Goal: Check status: Check status

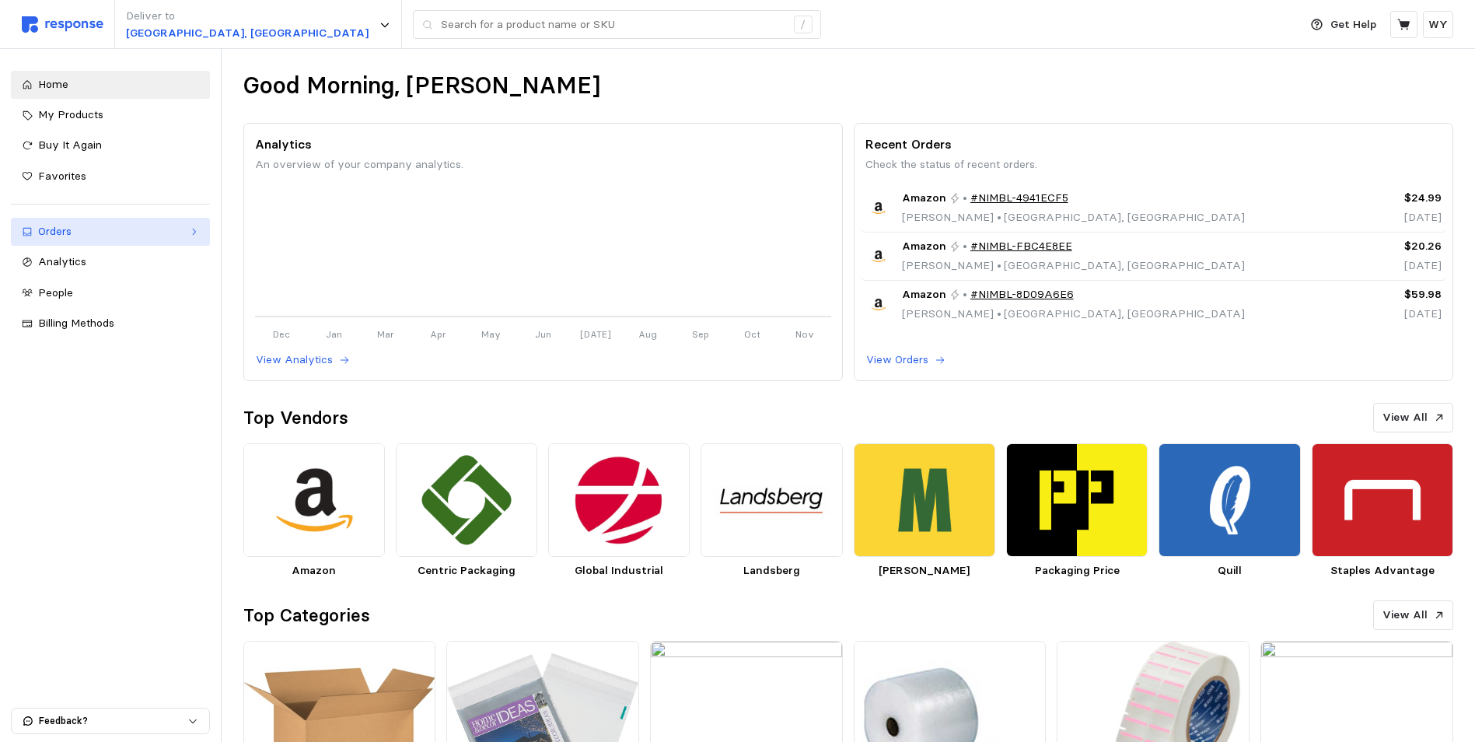
click at [62, 231] on div "Orders" at bounding box center [110, 231] width 145 height 17
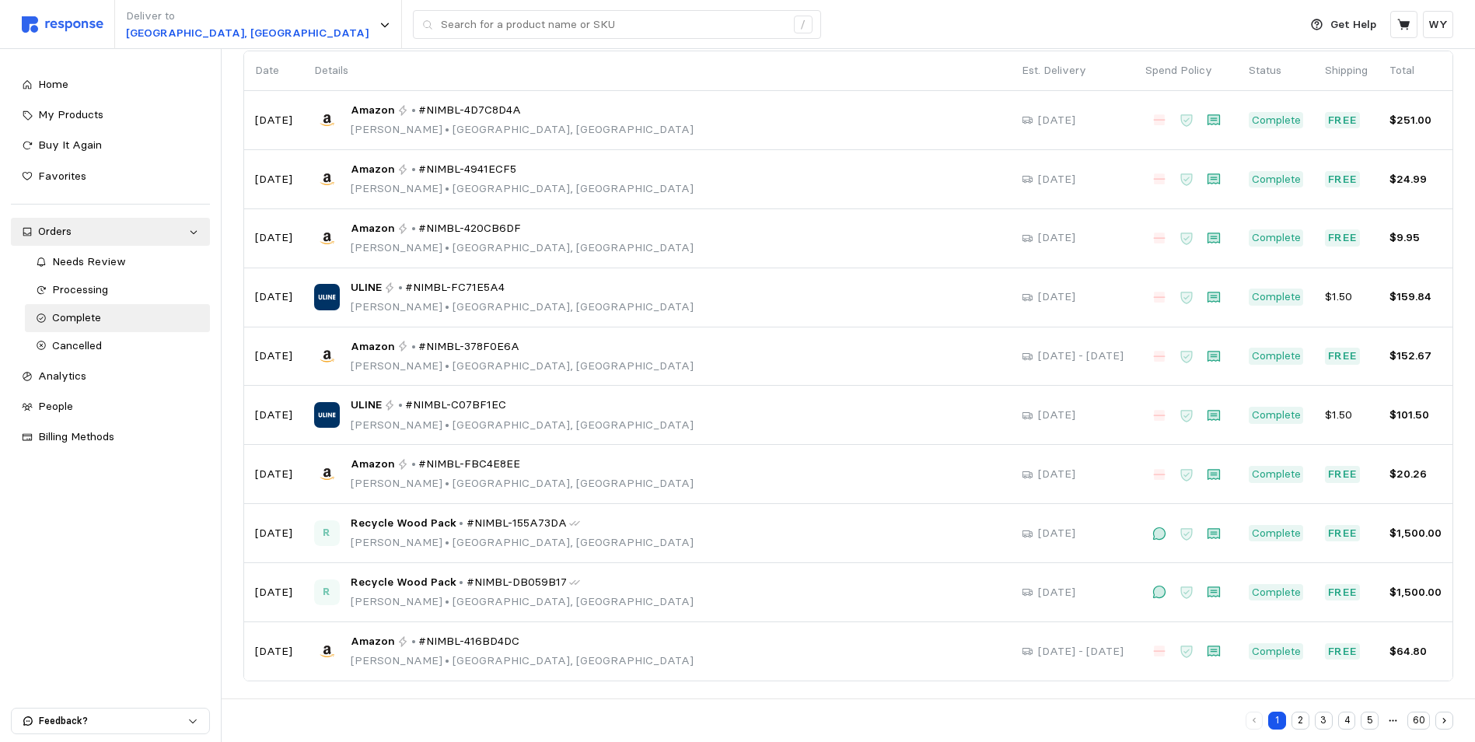
scroll to position [128, 0]
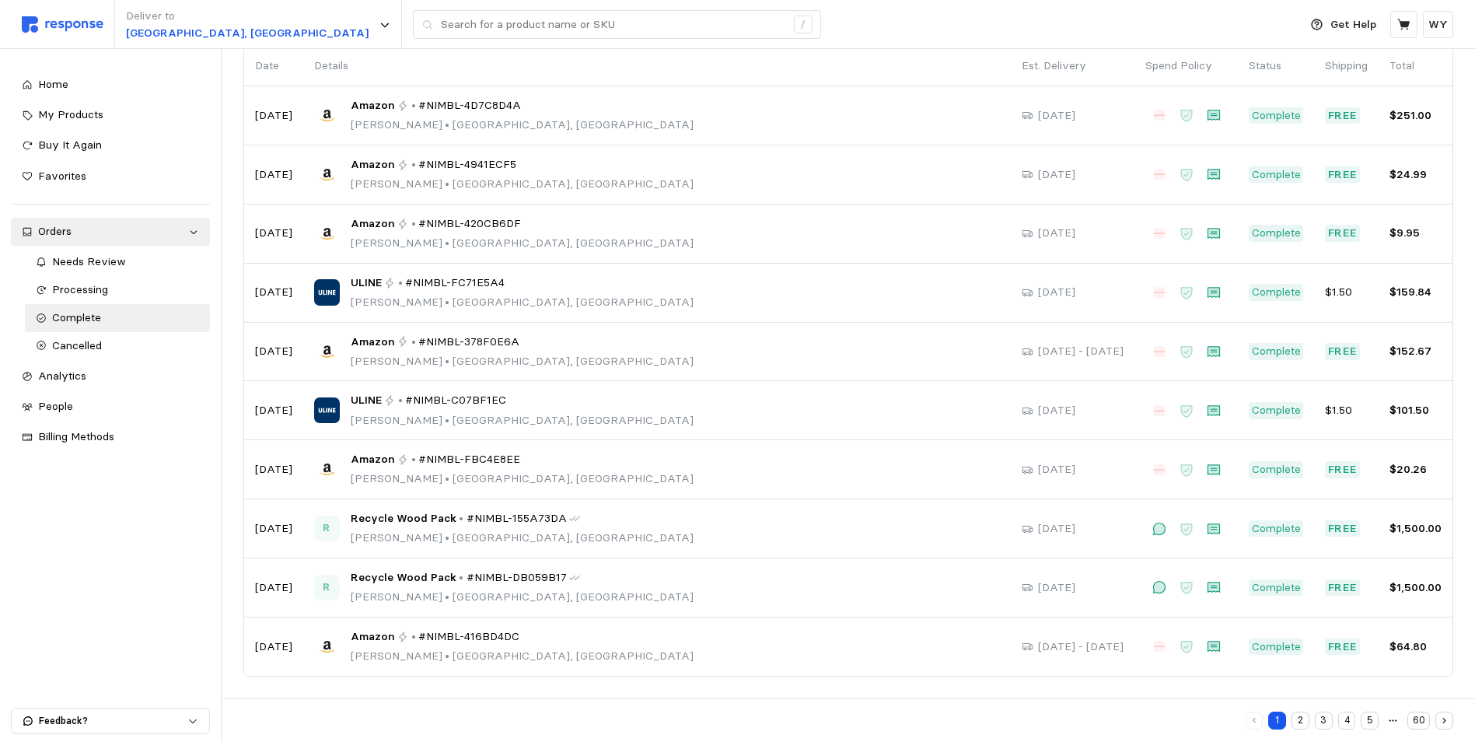
click at [1301, 719] on button "2" at bounding box center [1300, 720] width 18 height 18
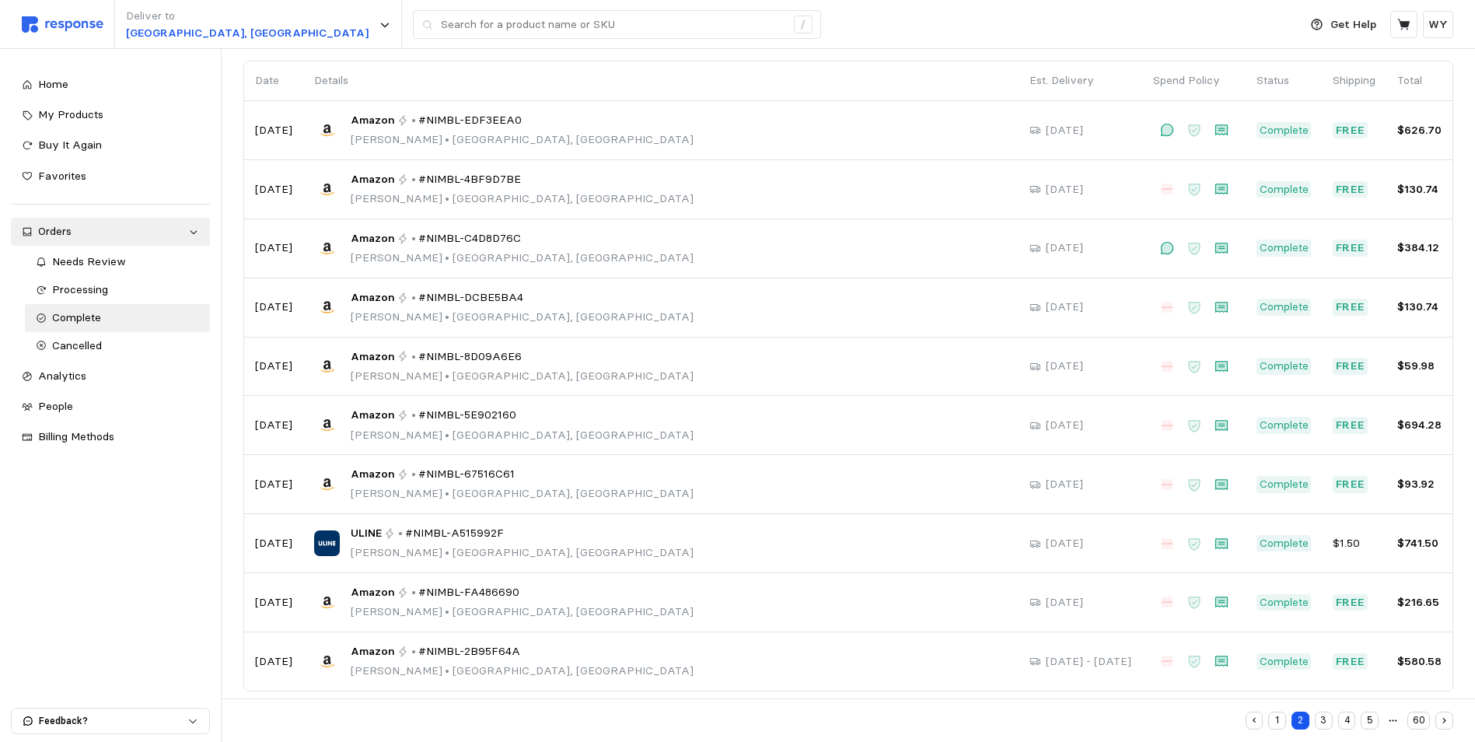
scroll to position [128, 0]
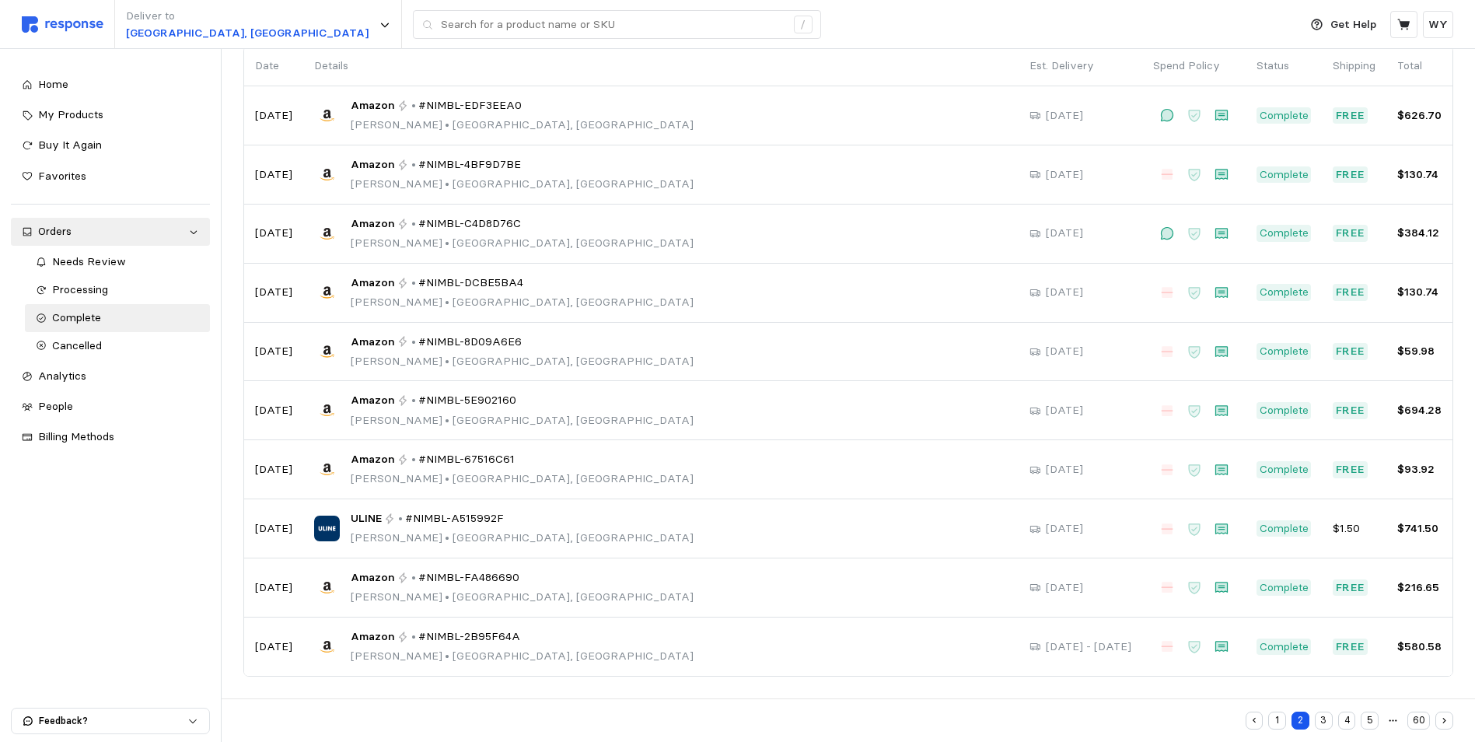
click at [1323, 719] on button "3" at bounding box center [1324, 720] width 18 height 18
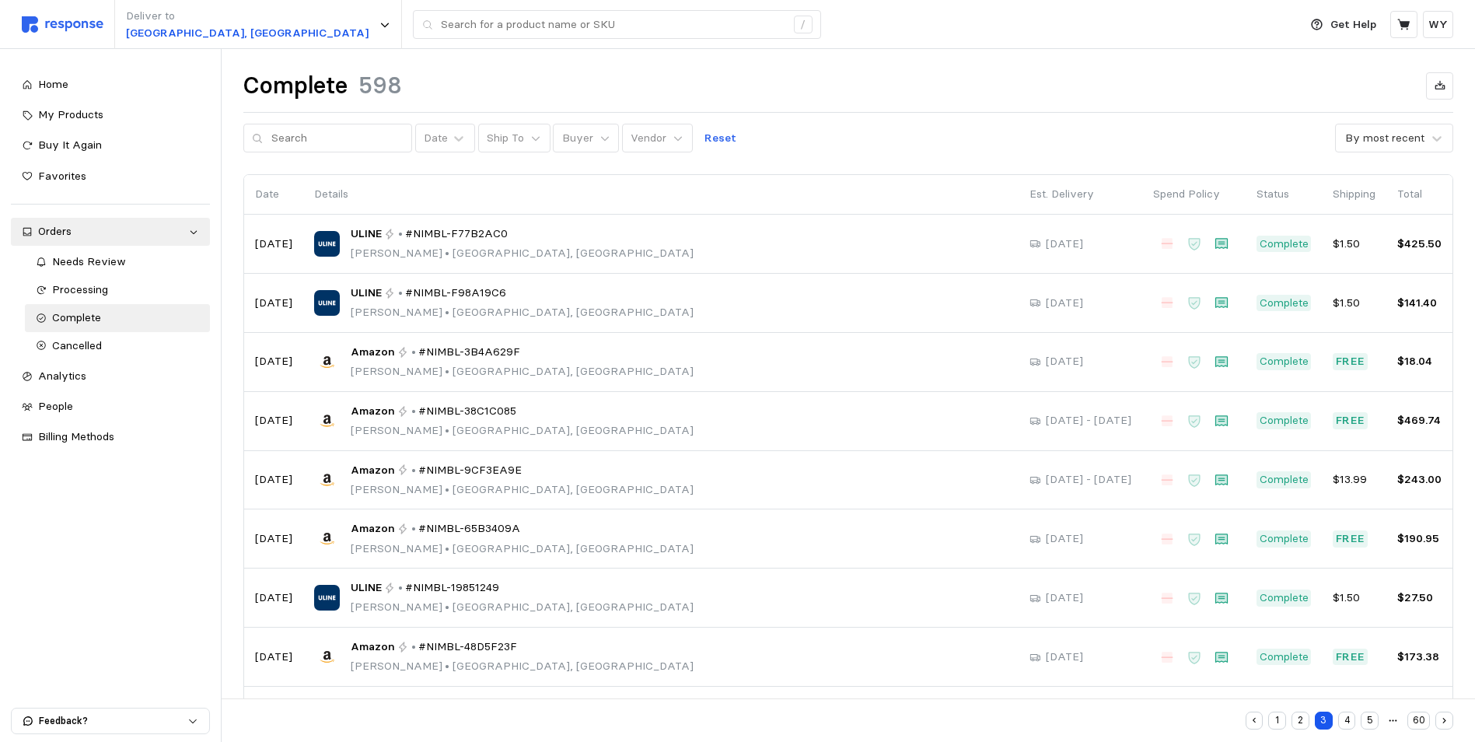
click at [1301, 719] on button "2" at bounding box center [1300, 720] width 18 height 18
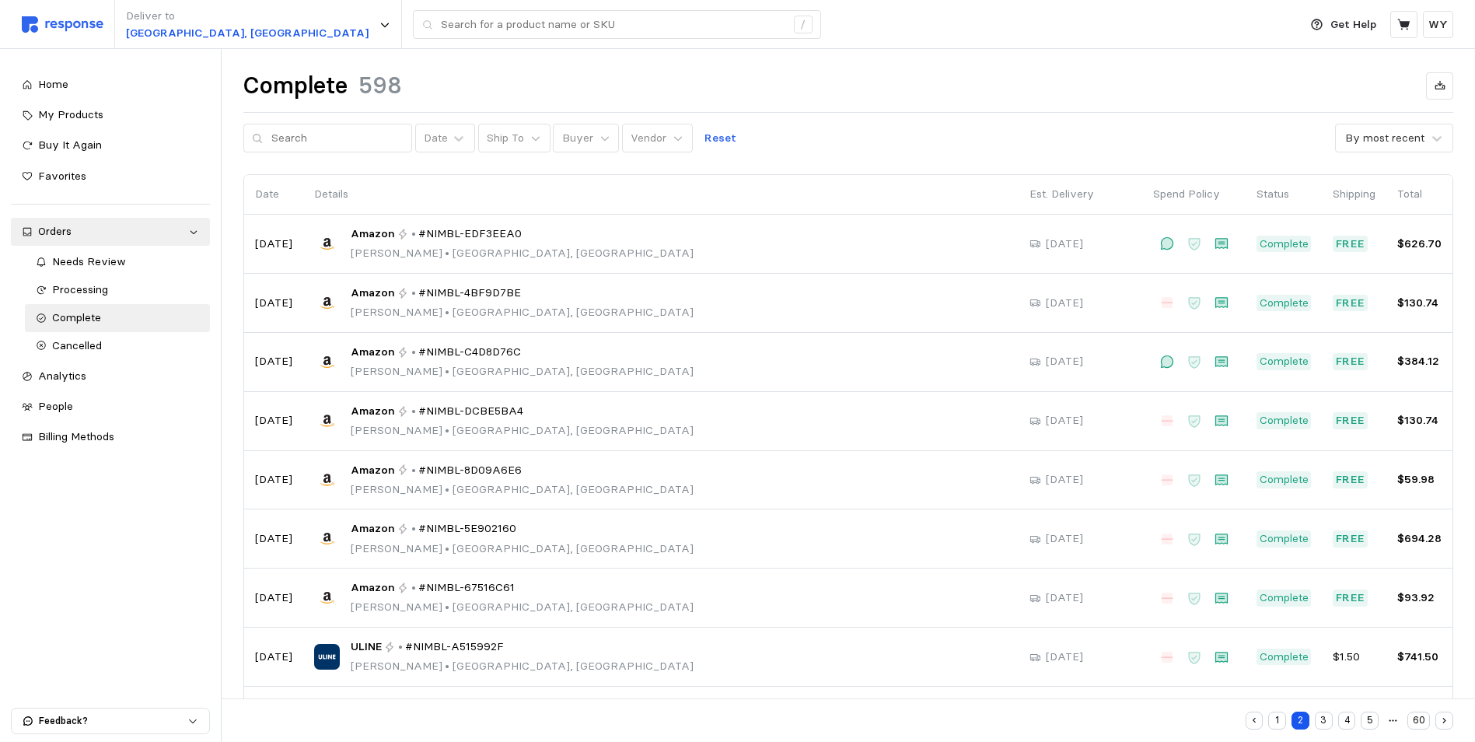
click at [1278, 719] on button "1" at bounding box center [1277, 720] width 18 height 18
